Goal: Download file/media

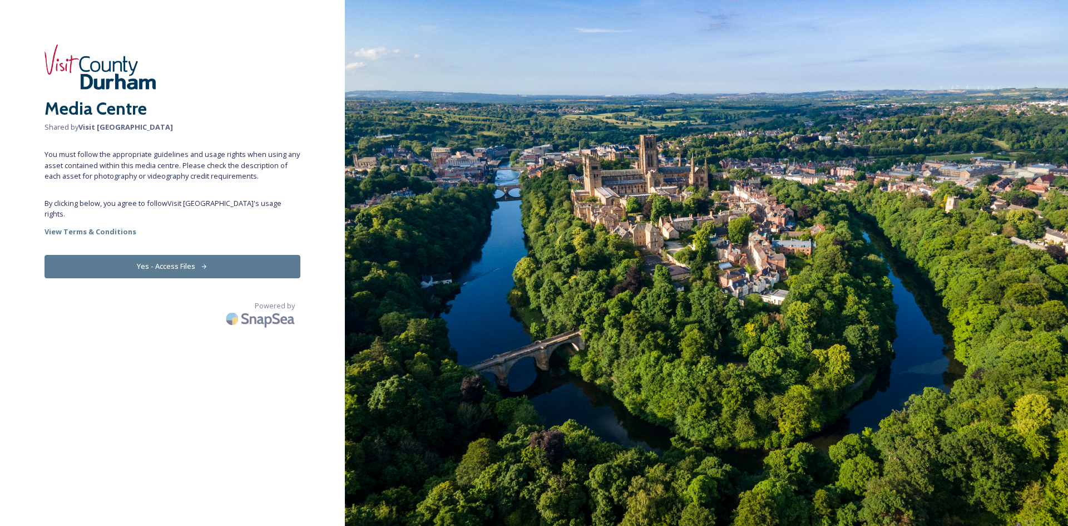
click at [219, 262] on button "Yes - Access Files" at bounding box center [173, 266] width 256 height 23
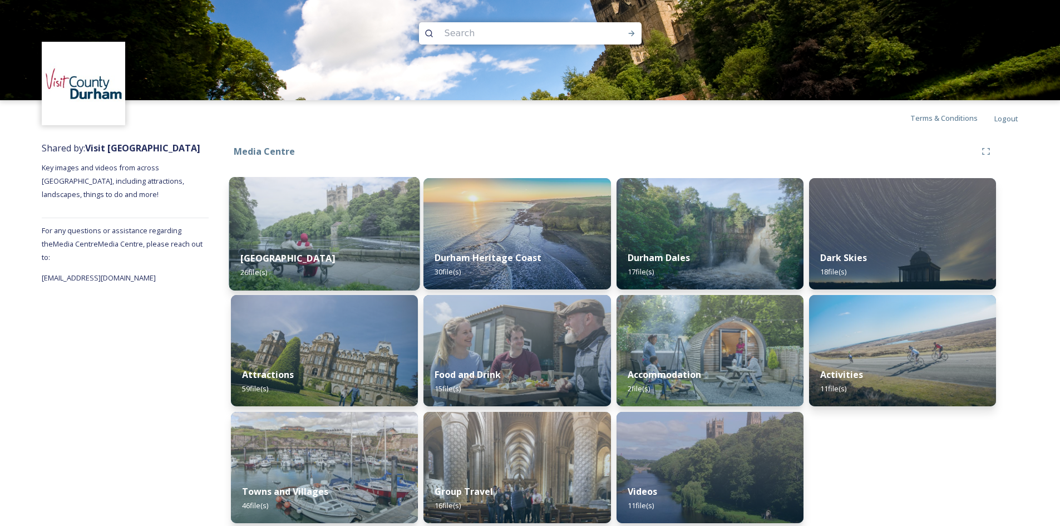
click at [362, 218] on img at bounding box center [324, 234] width 191 height 114
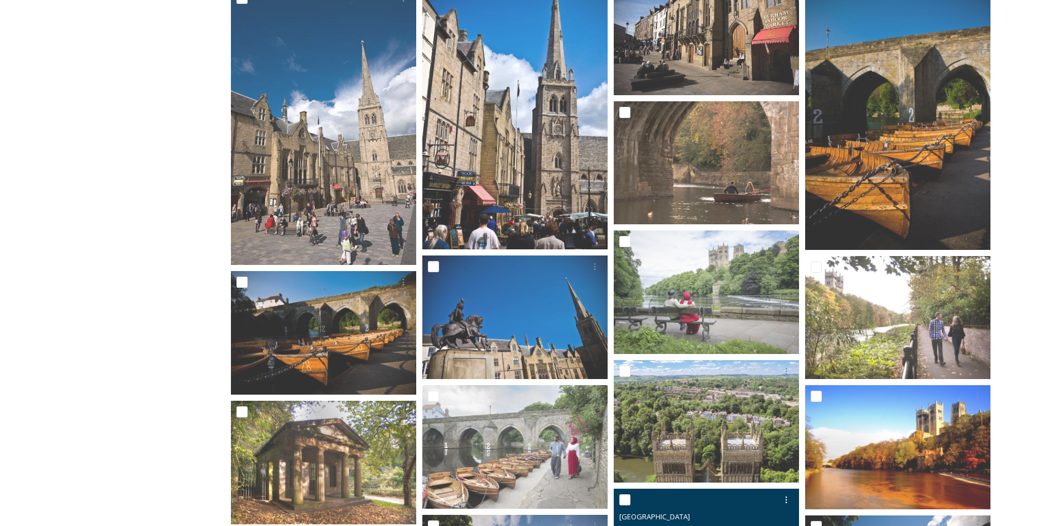
scroll to position [323, 0]
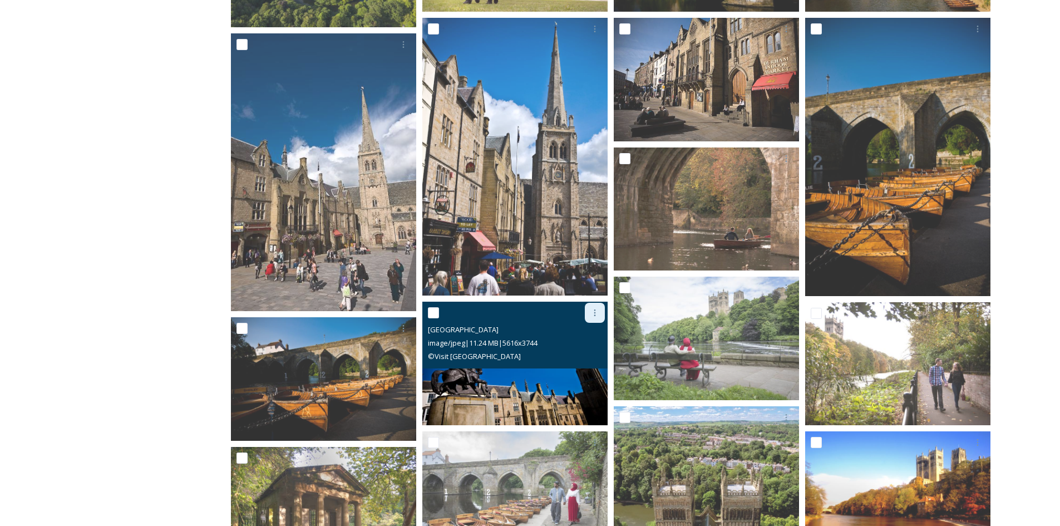
click at [594, 316] on icon at bounding box center [594, 312] width 9 height 9
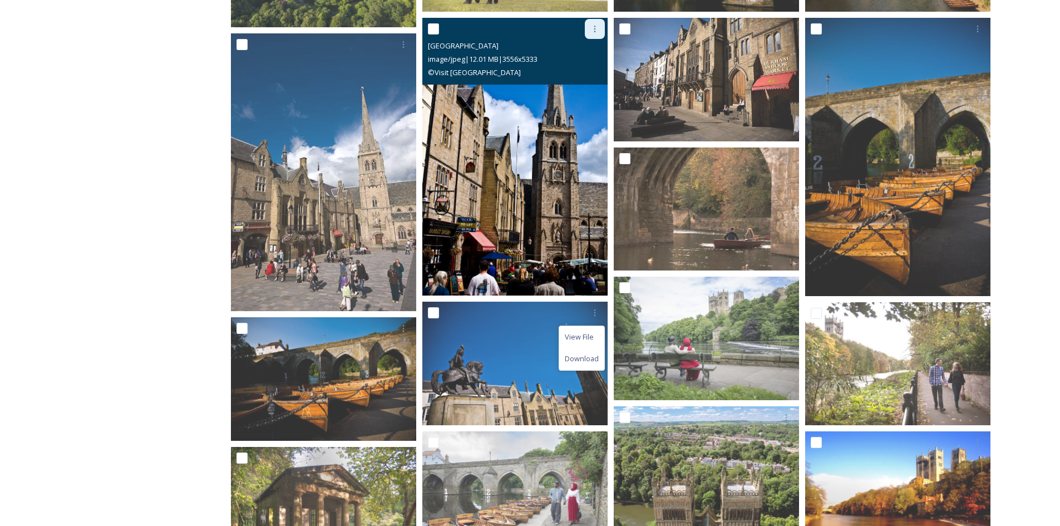
click at [592, 36] on div at bounding box center [595, 29] width 20 height 20
click at [594, 75] on span "Download" at bounding box center [582, 75] width 34 height 11
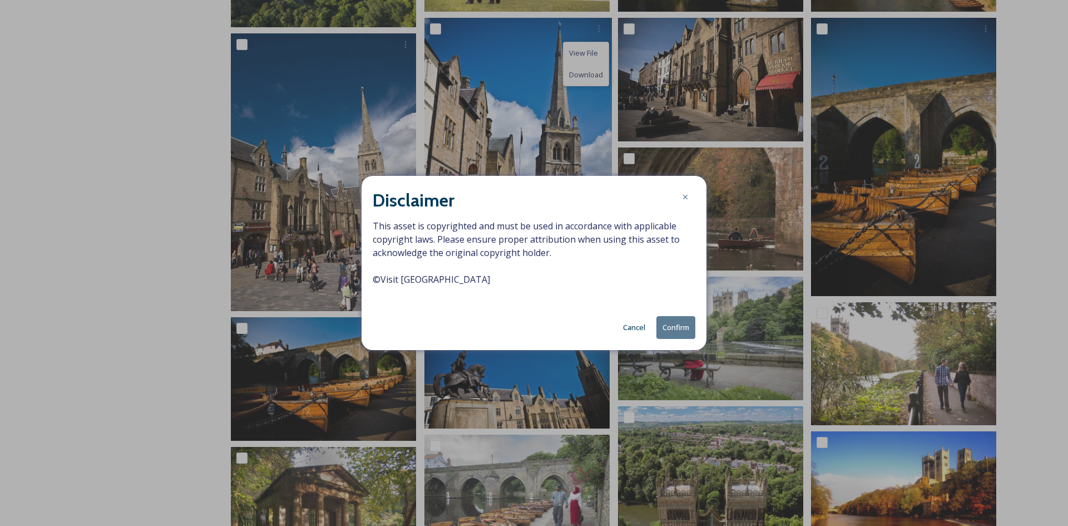
click at [668, 328] on button "Confirm" at bounding box center [676, 327] width 39 height 23
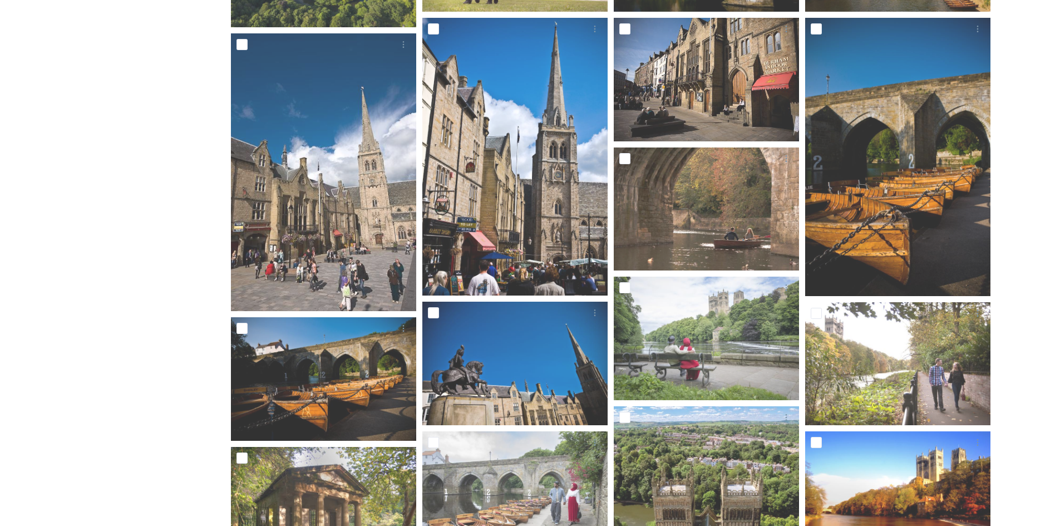
drag, startPoint x: 1024, startPoint y: 78, endPoint x: 1018, endPoint y: 120, distance: 41.6
click at [1023, 79] on div "Shared by: Visit [GEOGRAPHIC_DATA] Key images and videos from across [GEOGRAPHI…" at bounding box center [530, 475] width 1060 height 1325
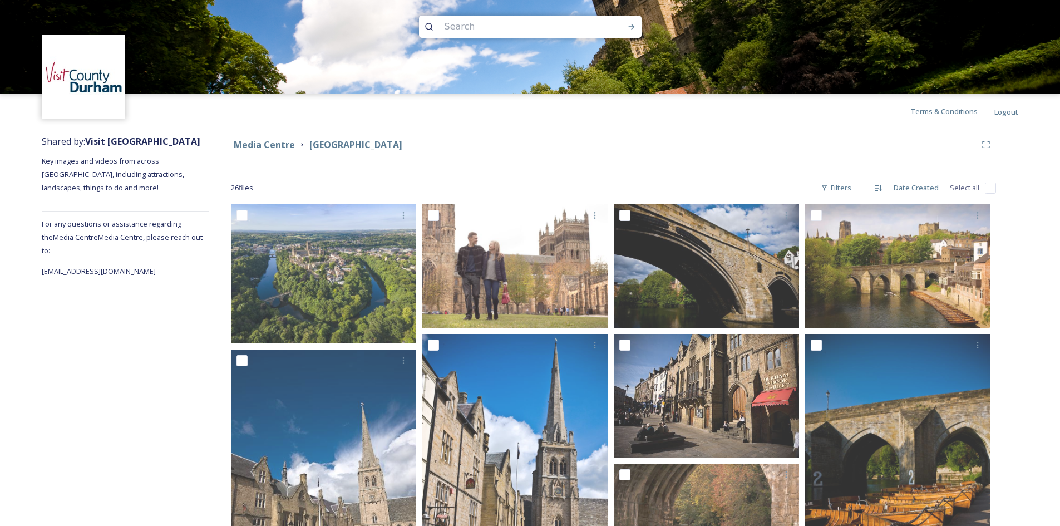
scroll to position [0, 0]
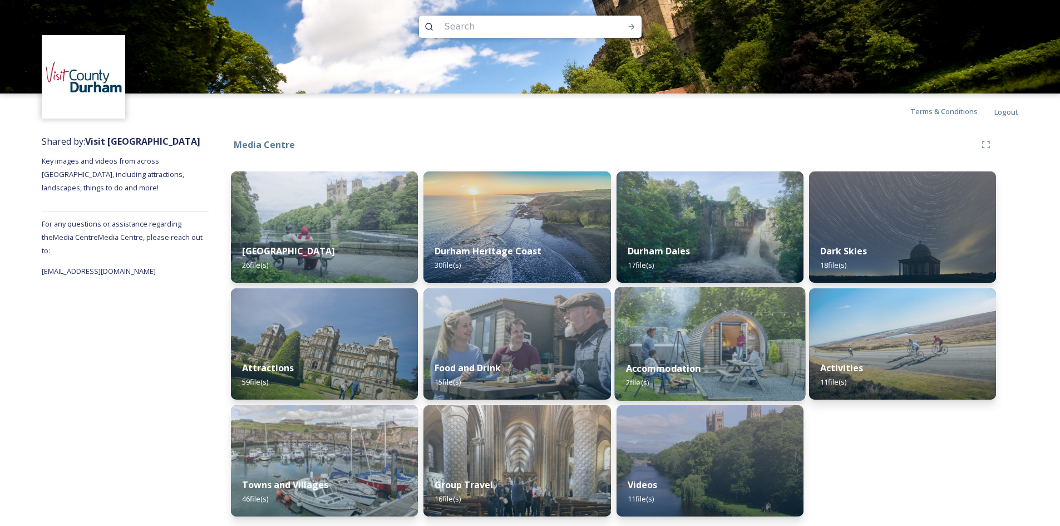
scroll to position [8, 0]
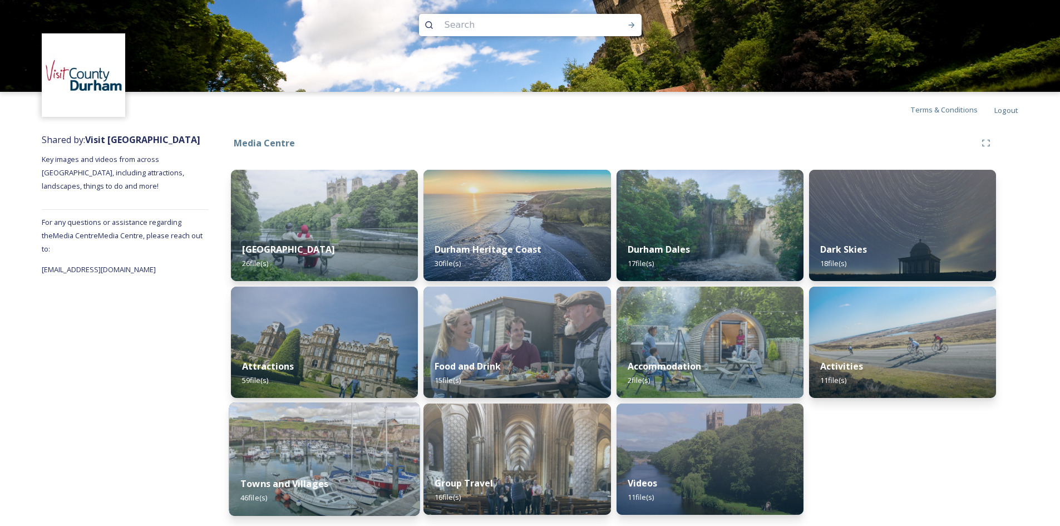
click at [298, 456] on img at bounding box center [324, 459] width 191 height 114
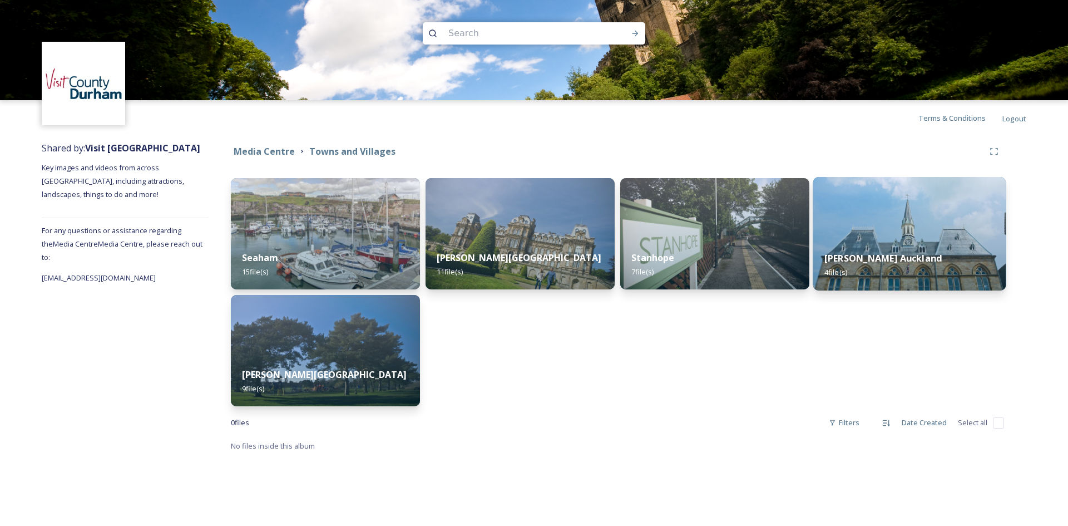
click at [939, 217] on img at bounding box center [910, 234] width 193 height 114
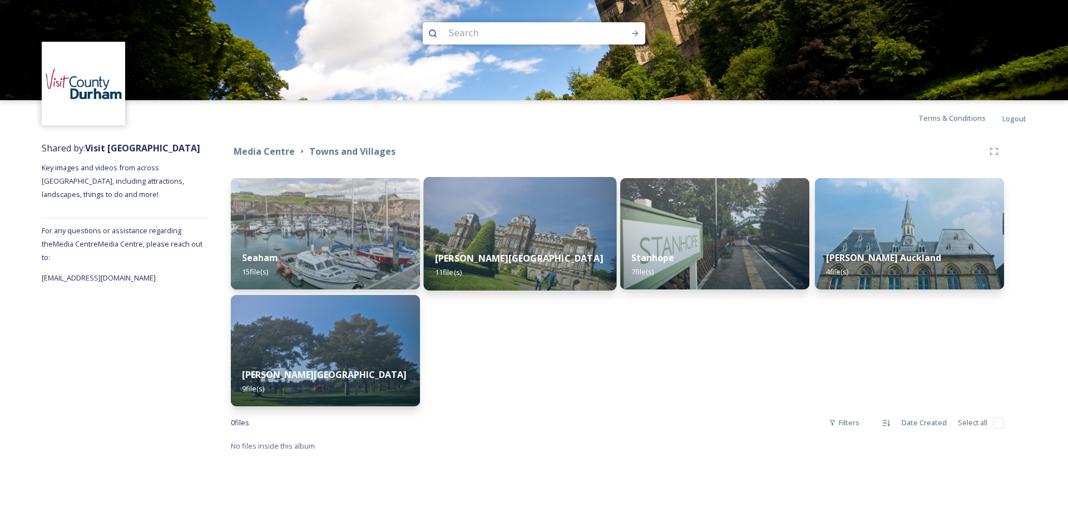
click at [533, 217] on img at bounding box center [520, 234] width 193 height 114
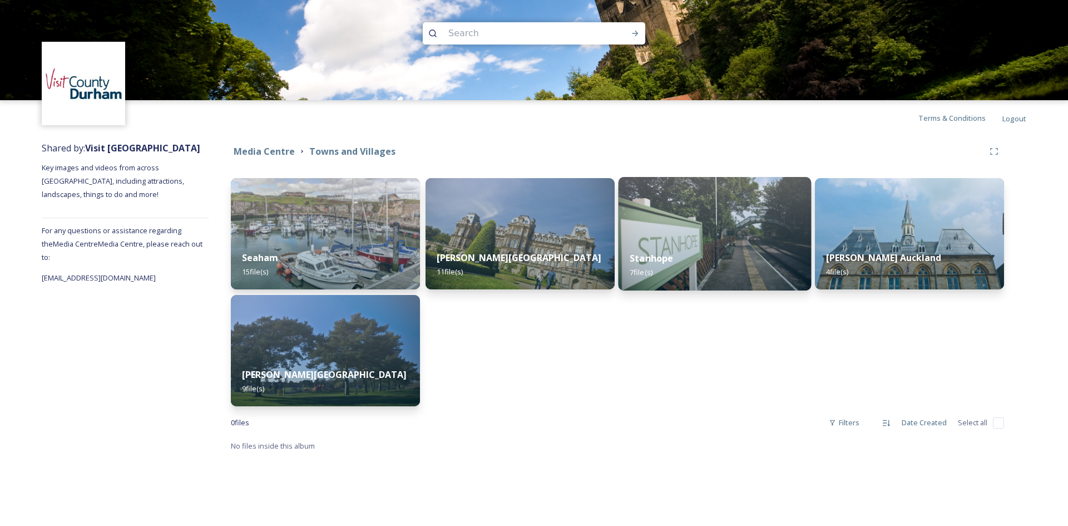
click at [732, 251] on div "Stanhope 7 file(s)" at bounding box center [715, 265] width 193 height 51
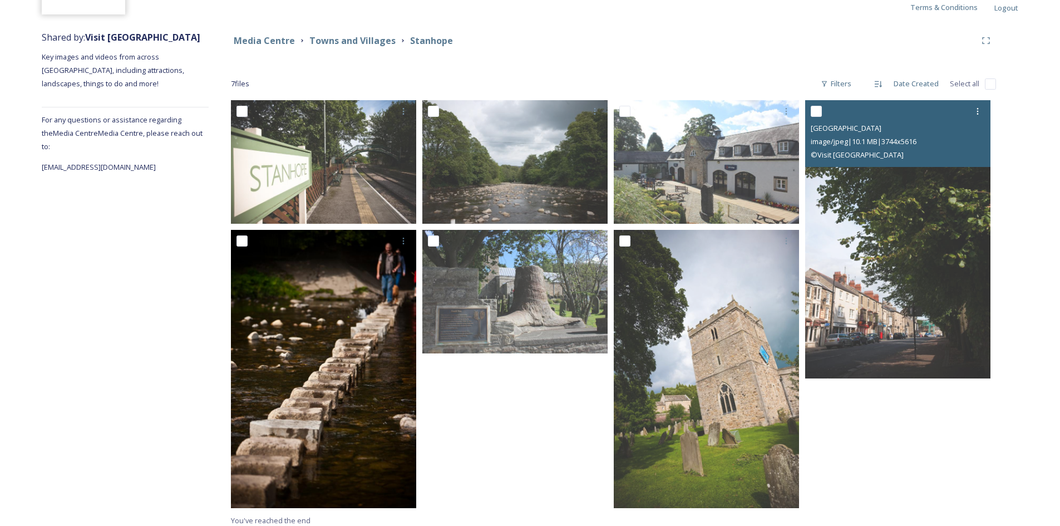
scroll to position [111, 0]
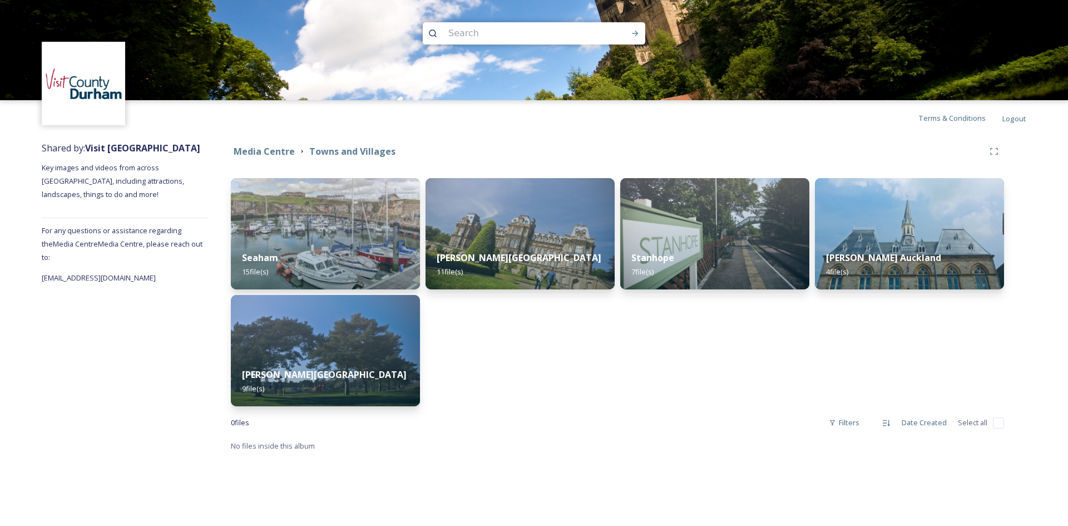
click at [709, 455] on div "Media Centre Towns and Villages Seaham 15 file(s) [PERSON_NAME][GEOGRAPHIC_DATA…" at bounding box center [618, 297] width 818 height 322
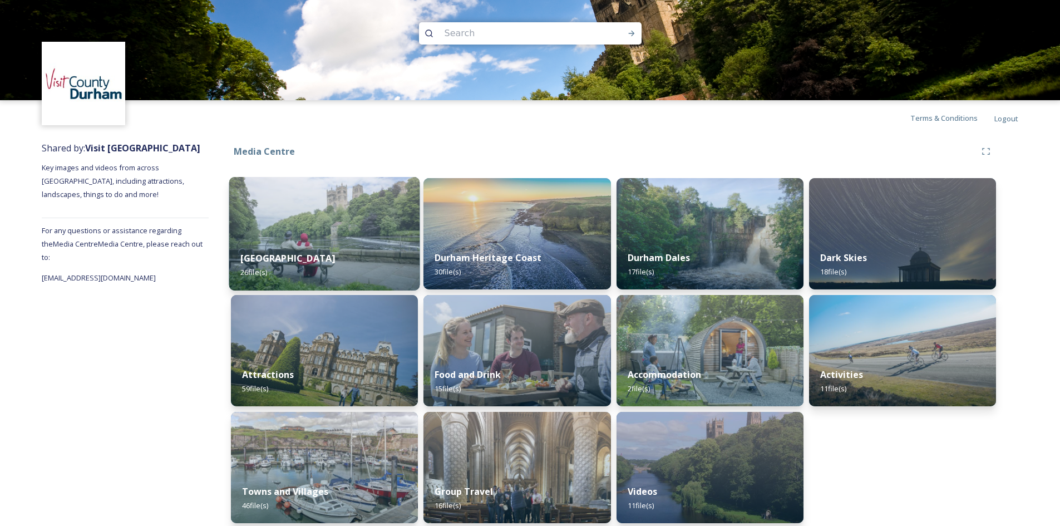
click at [310, 220] on img at bounding box center [324, 234] width 191 height 114
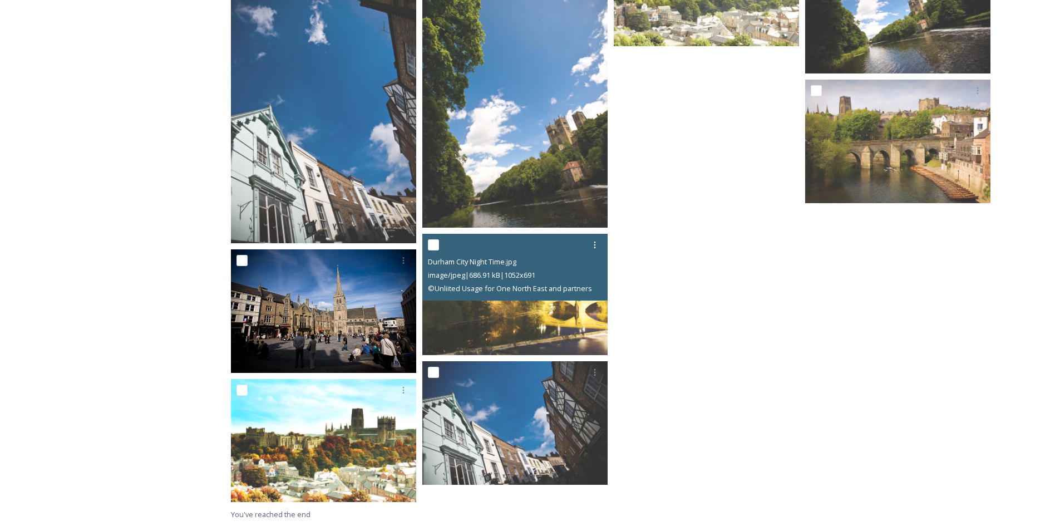
scroll to position [935, 0]
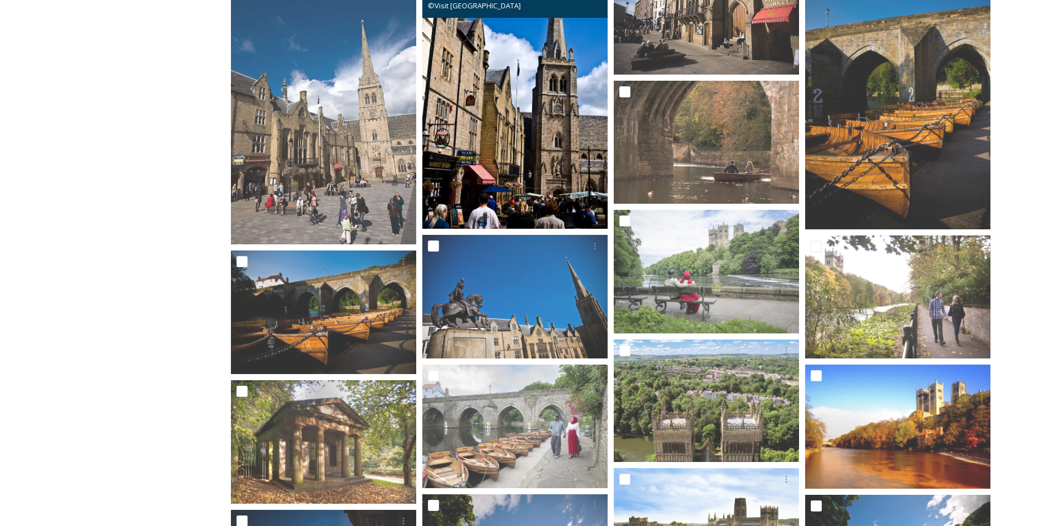
scroll to position [835, 0]
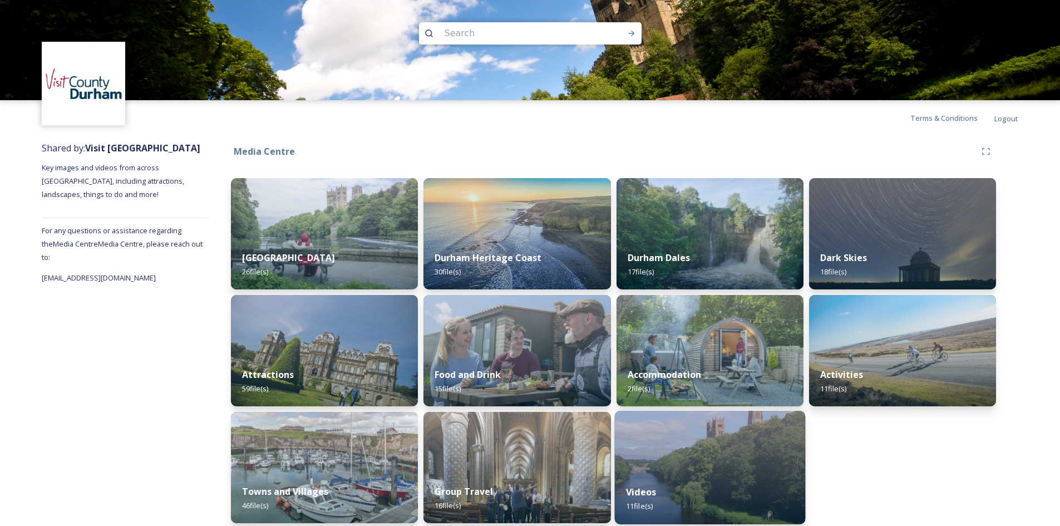
scroll to position [8, 0]
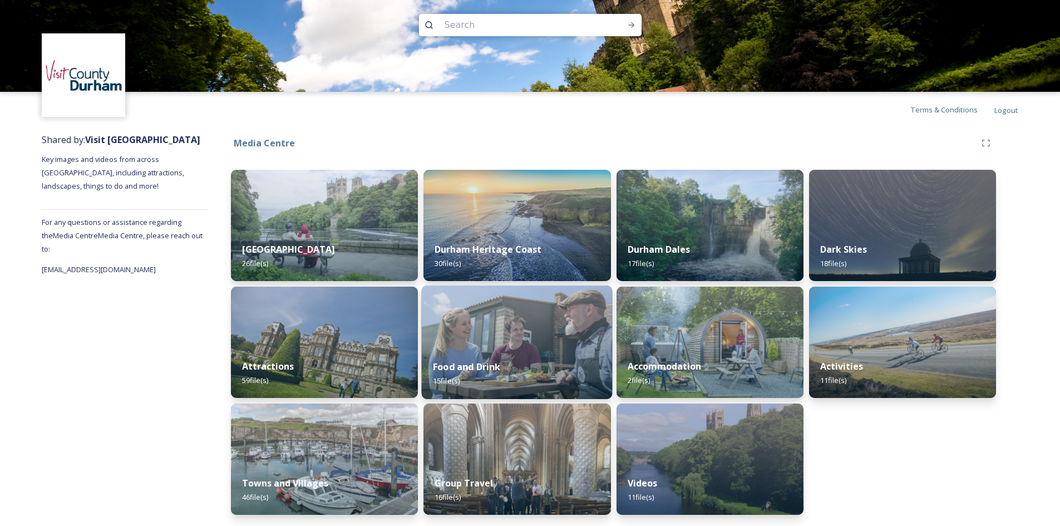
click at [578, 344] on img at bounding box center [517, 342] width 191 height 114
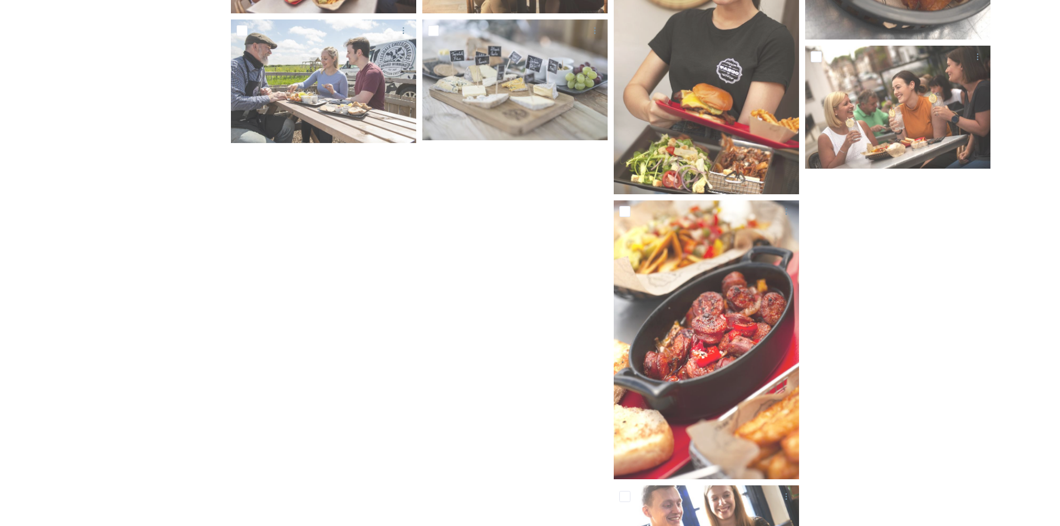
scroll to position [687, 0]
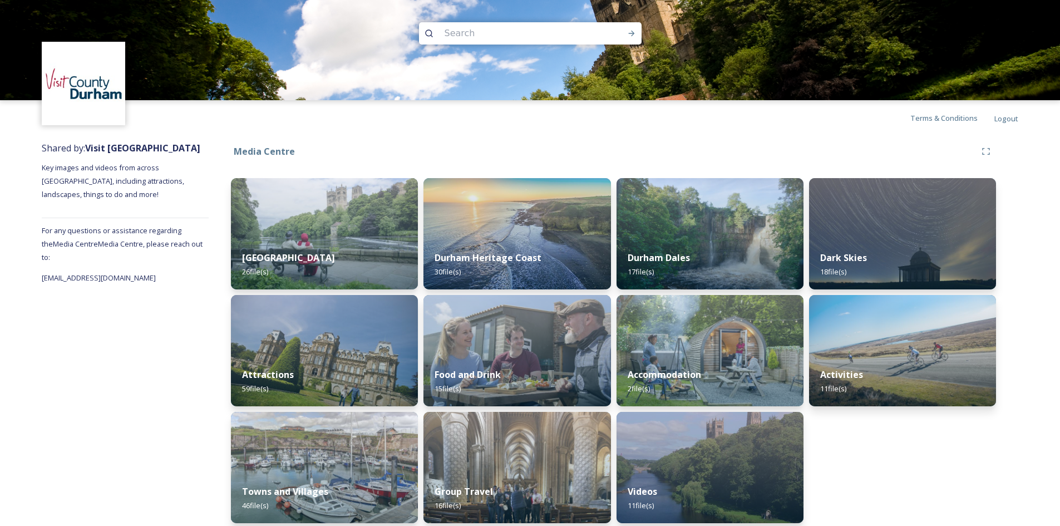
scroll to position [8, 0]
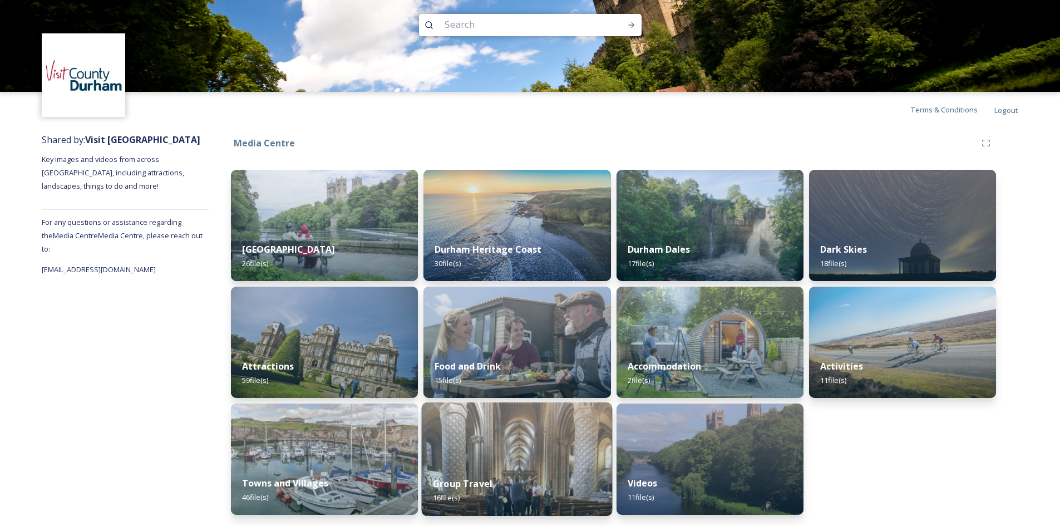
click at [520, 466] on div "Group Travel 16 file(s)" at bounding box center [517, 490] width 191 height 51
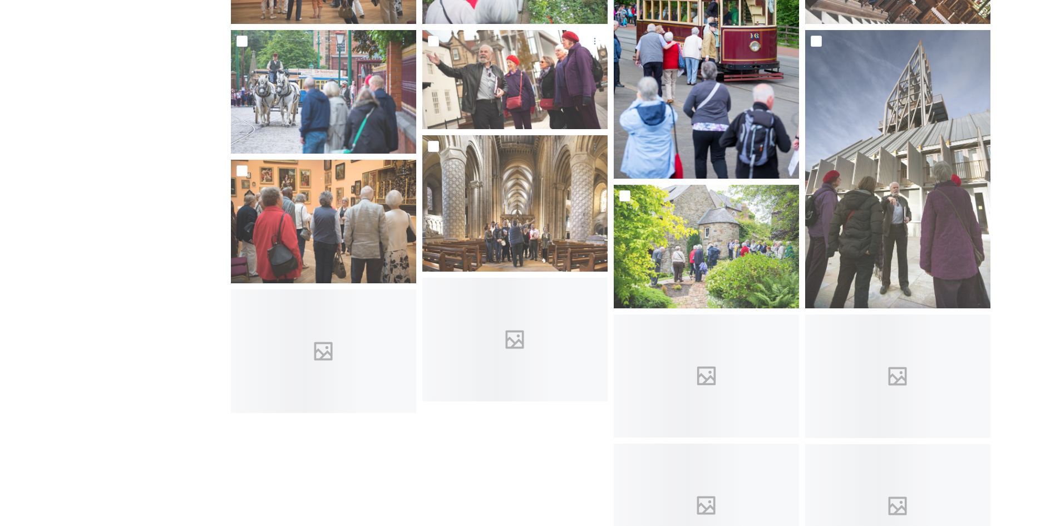
scroll to position [377, 0]
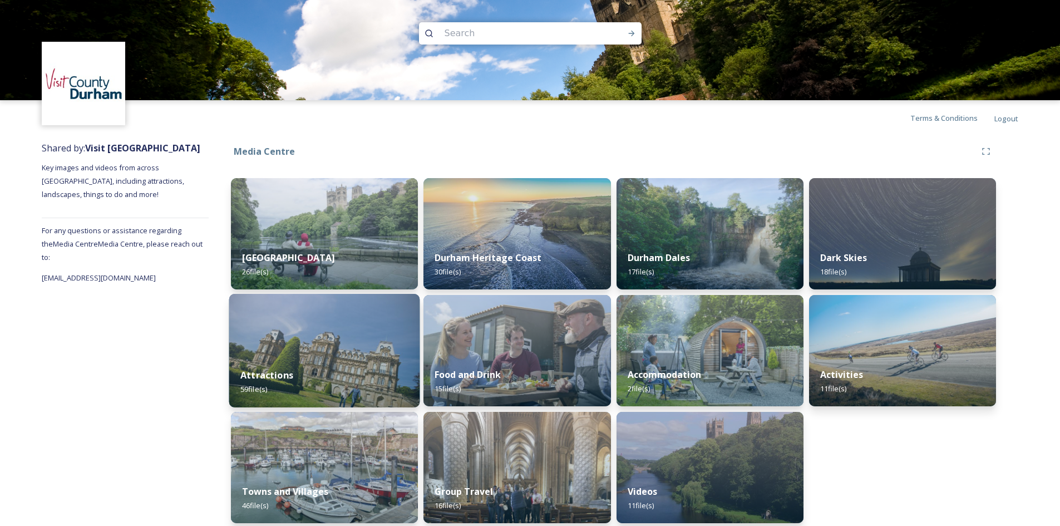
click at [331, 377] on div "Attractions 59 file(s)" at bounding box center [324, 382] width 191 height 51
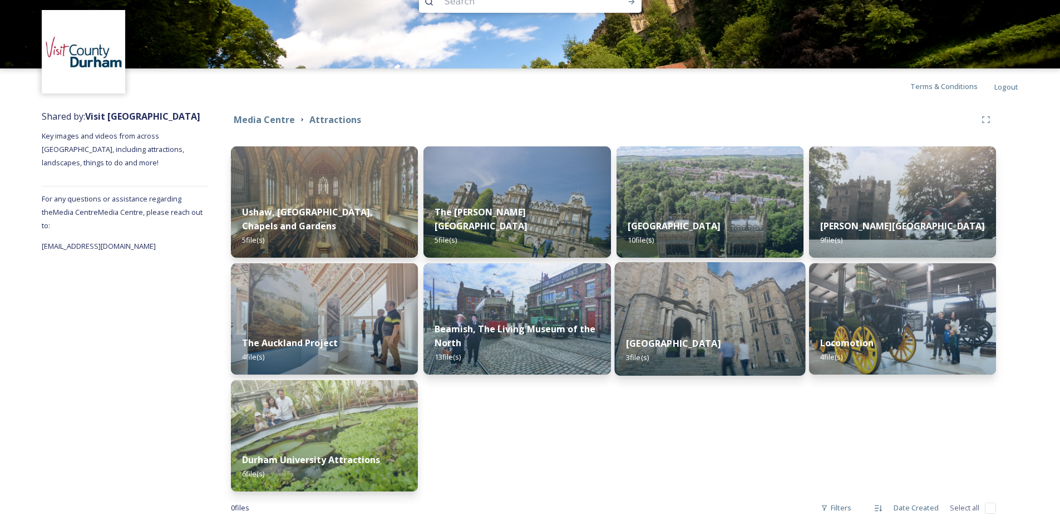
scroll to position [49, 0]
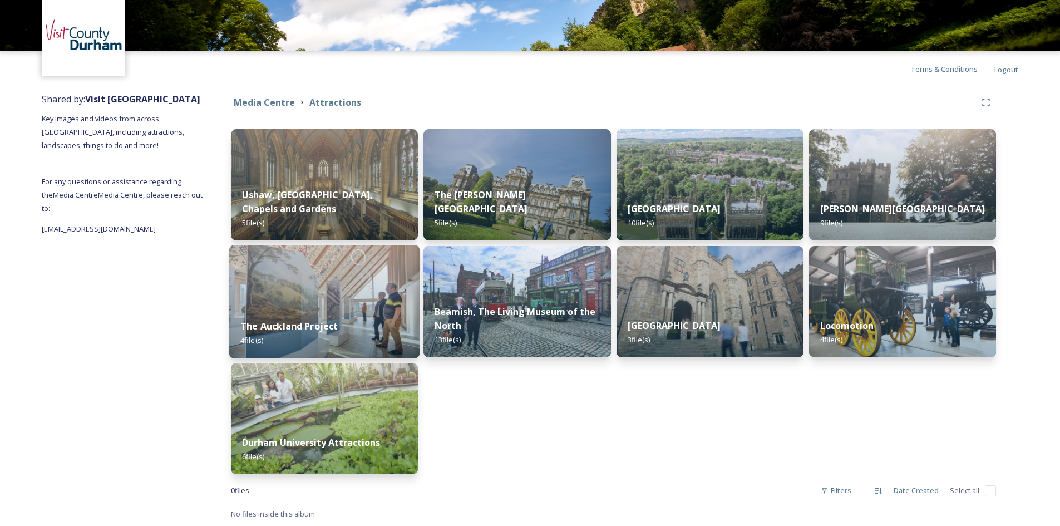
click at [351, 306] on img at bounding box center [324, 302] width 191 height 114
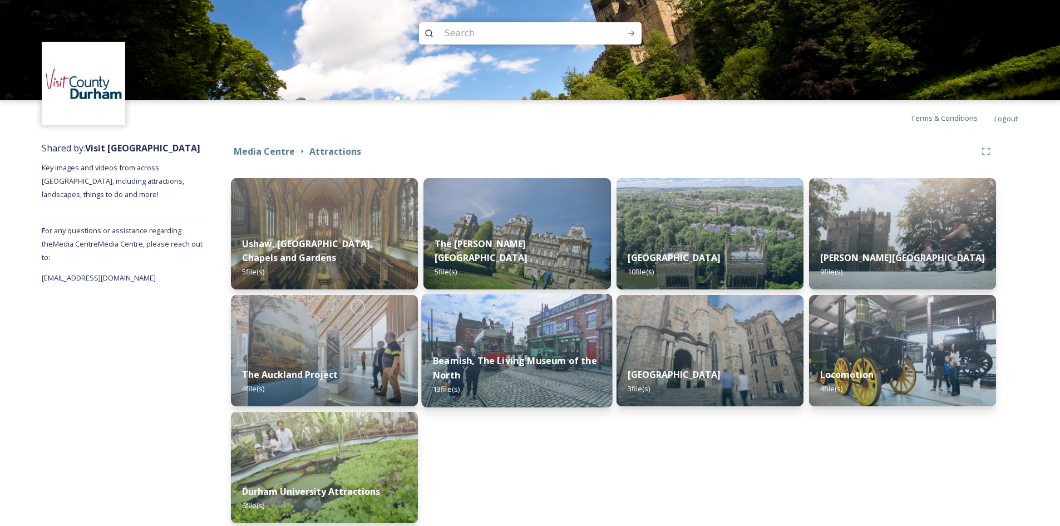
click at [489, 333] on img at bounding box center [517, 351] width 191 height 114
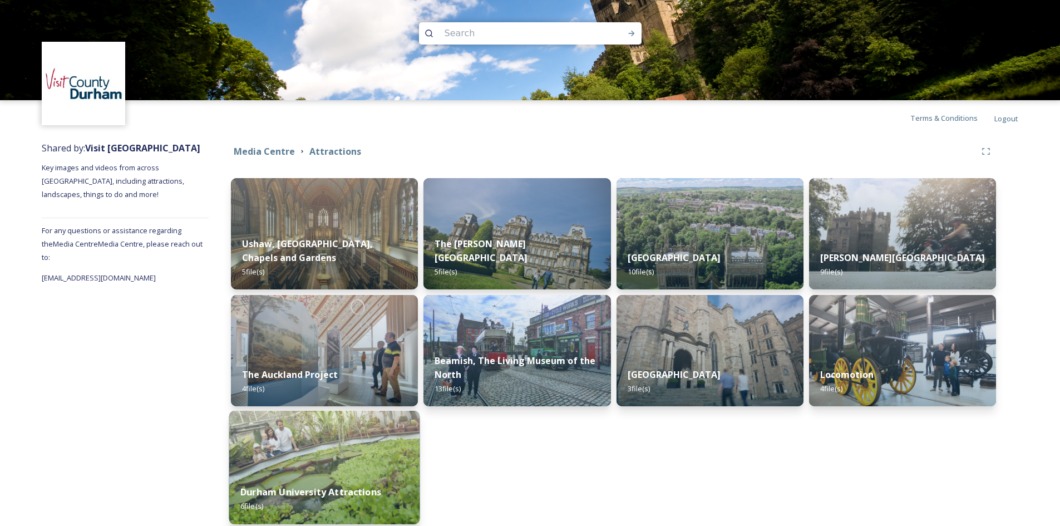
click at [331, 472] on img at bounding box center [324, 468] width 191 height 114
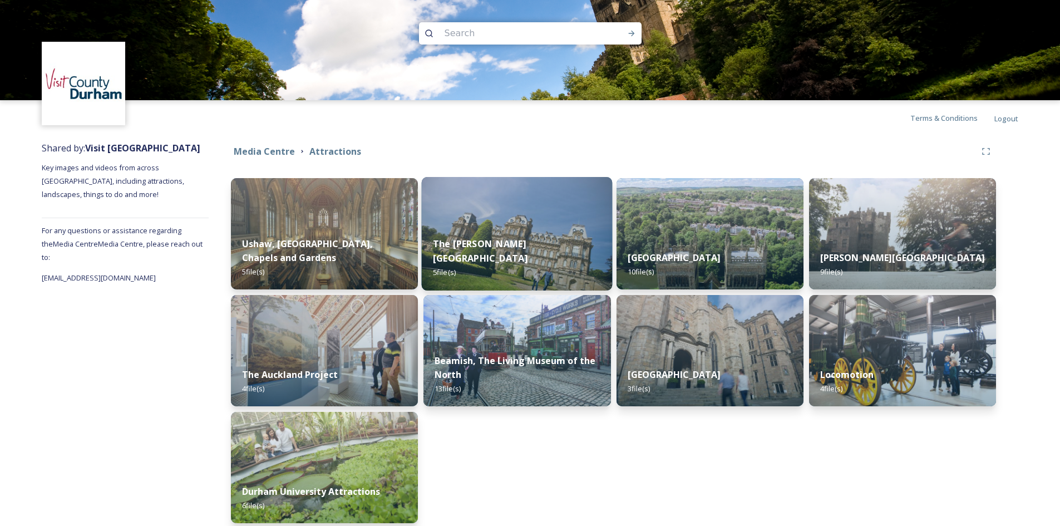
click at [490, 244] on div "The [PERSON_NAME] Museum 5 file(s)" at bounding box center [517, 258] width 191 height 65
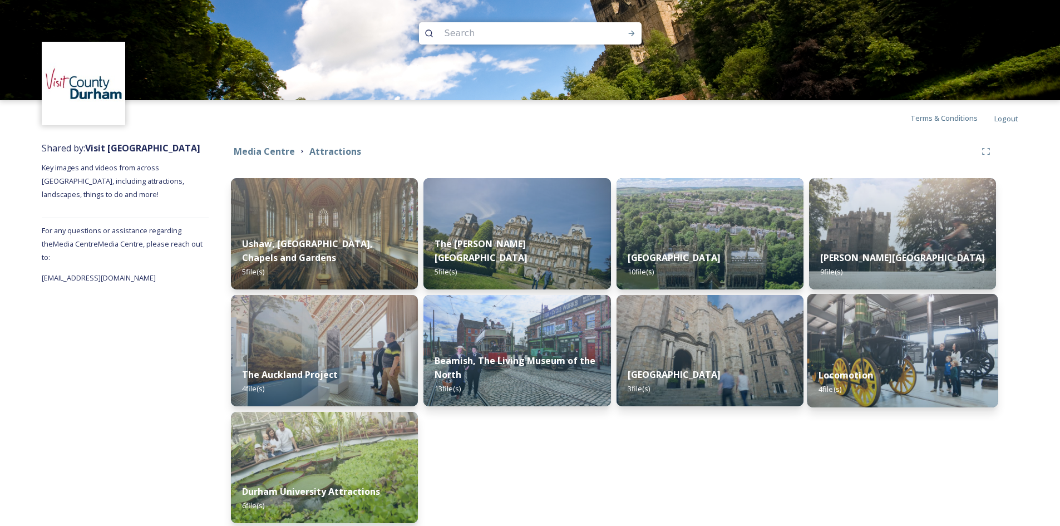
click at [918, 359] on div "Locomotion 4 file(s)" at bounding box center [902, 382] width 191 height 51
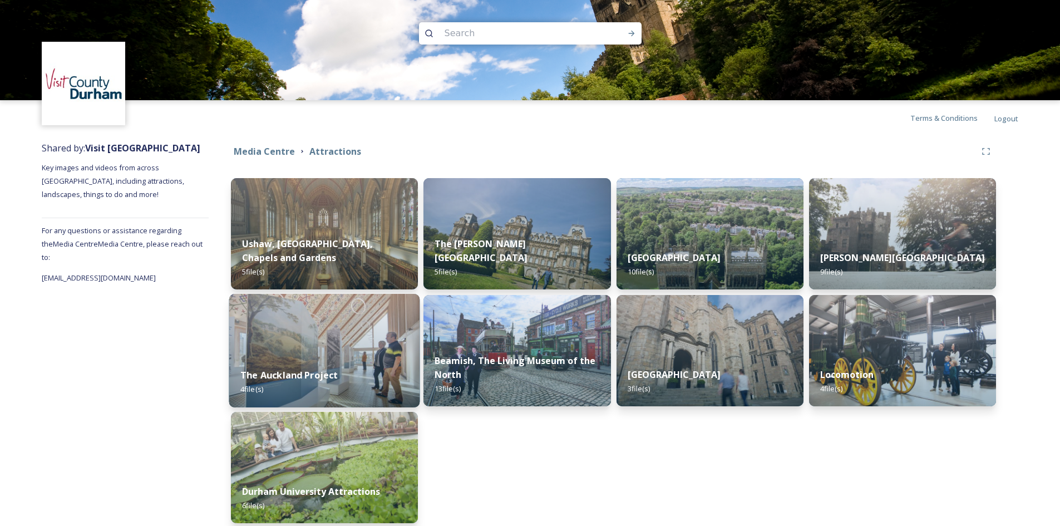
click at [308, 371] on strong "The Auckland Project" at bounding box center [288, 375] width 97 height 12
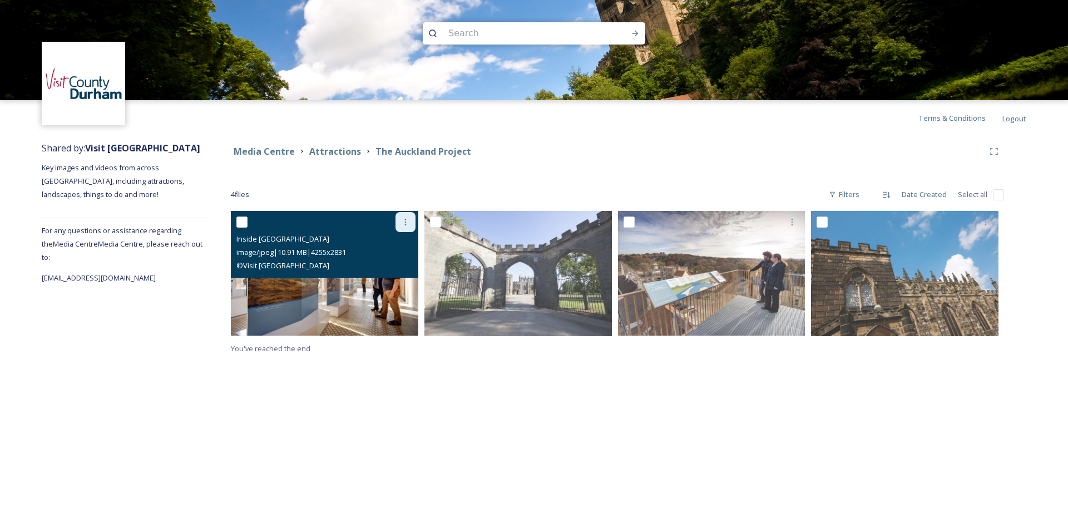
click at [398, 220] on div at bounding box center [406, 222] width 20 height 20
click at [384, 263] on span "Download" at bounding box center [393, 268] width 34 height 11
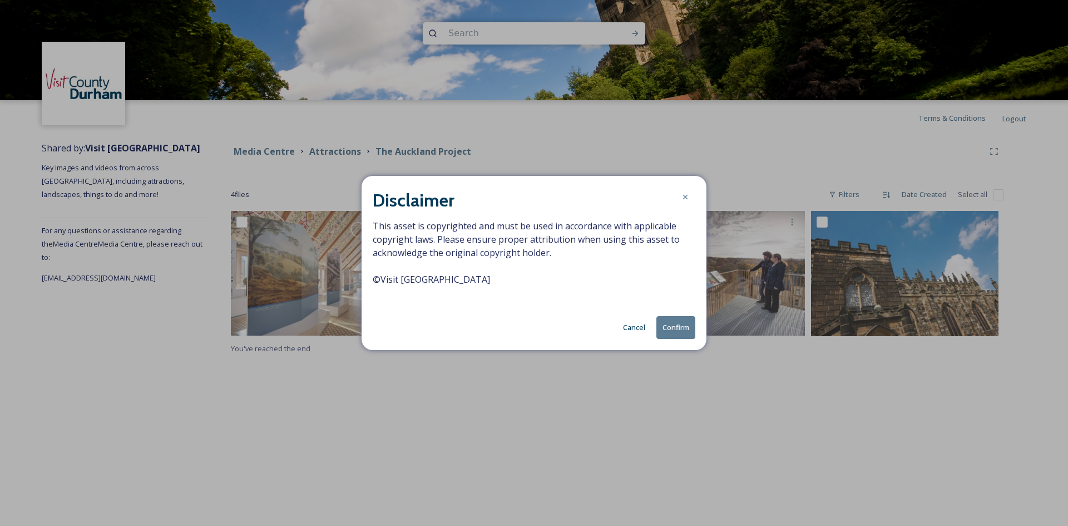
click at [659, 319] on button "Confirm" at bounding box center [676, 327] width 39 height 23
